Goal: Entertainment & Leisure: Consume media (video, audio)

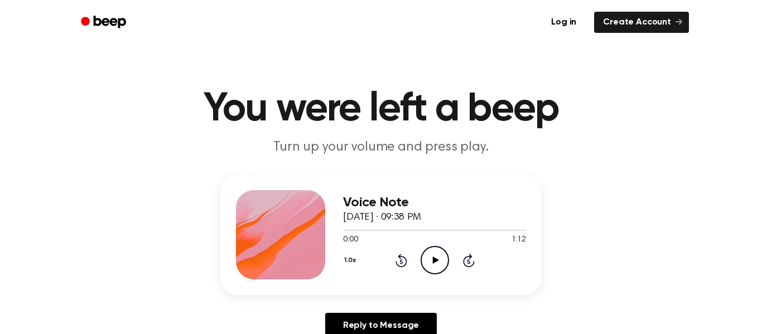
click at [425, 260] on icon "Play Audio" at bounding box center [435, 260] width 28 height 28
click at [433, 261] on icon at bounding box center [436, 260] width 6 height 7
click at [440, 266] on icon "Play Audio" at bounding box center [435, 260] width 28 height 28
click at [430, 261] on icon "Play Audio" at bounding box center [435, 260] width 28 height 28
click at [431, 261] on icon "Pause Audio" at bounding box center [435, 260] width 28 height 28
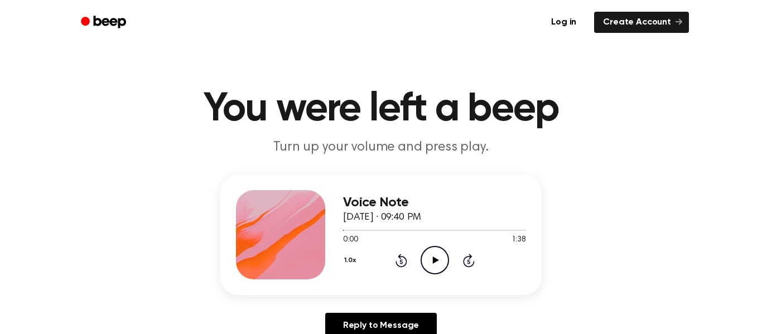
click at [431, 261] on icon "Play Audio" at bounding box center [435, 260] width 28 height 28
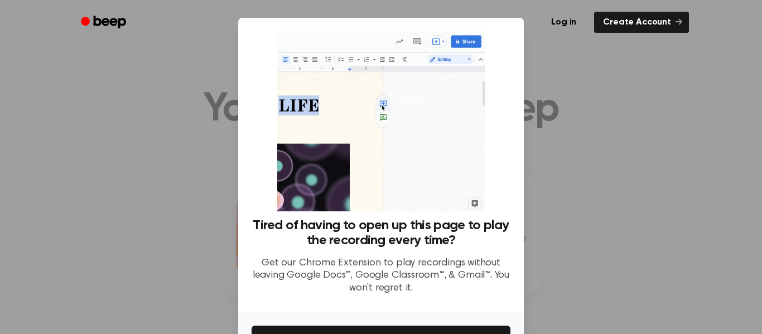
click at [541, 85] on div at bounding box center [381, 167] width 762 height 334
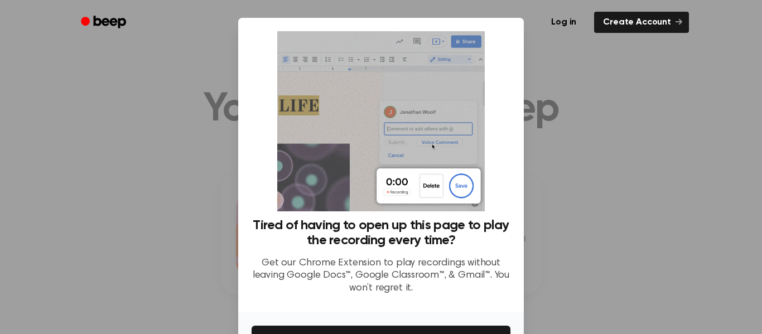
click at [580, 107] on div at bounding box center [381, 167] width 762 height 334
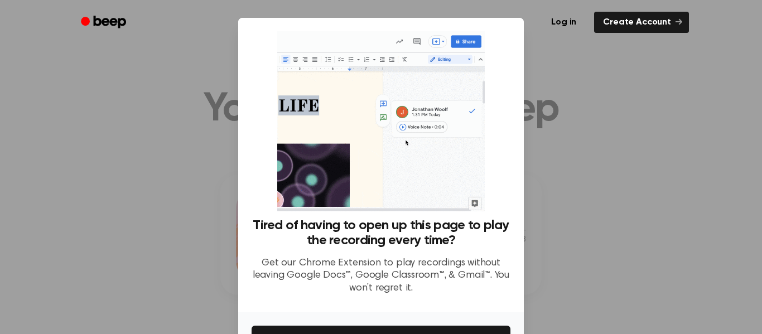
click at [599, 136] on div at bounding box center [381, 167] width 762 height 334
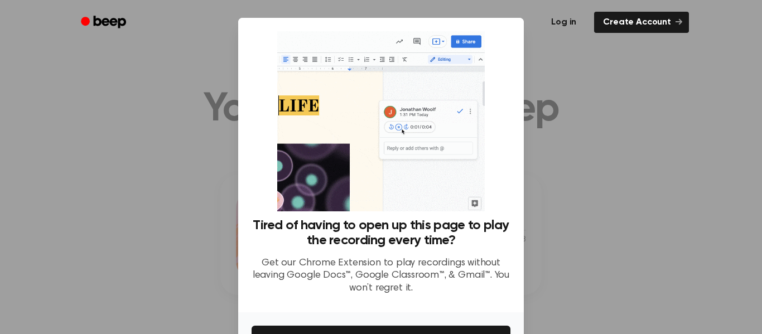
click at [564, 22] on link "Log in" at bounding box center [563, 22] width 47 height 26
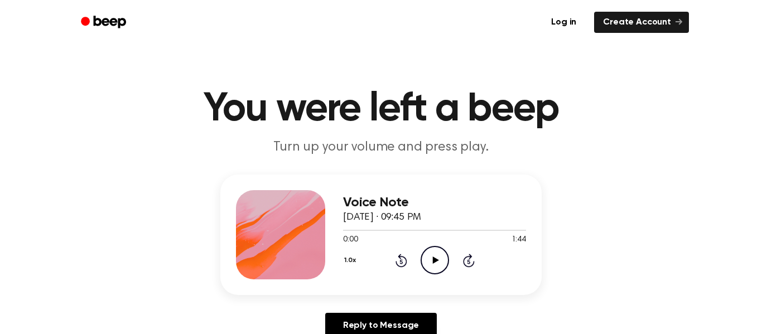
click at [433, 265] on icon "Play Audio" at bounding box center [435, 260] width 28 height 28
click at [432, 253] on icon "Play Audio" at bounding box center [435, 260] width 28 height 28
click at [430, 252] on icon "Pause Audio" at bounding box center [435, 260] width 28 height 28
click at [430, 252] on icon "Play Audio" at bounding box center [435, 260] width 28 height 28
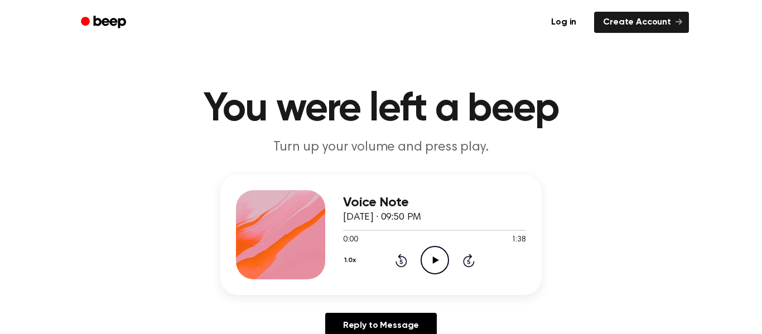
click at [443, 256] on icon "Play Audio" at bounding box center [435, 260] width 28 height 28
